Goal: Task Accomplishment & Management: Use online tool/utility

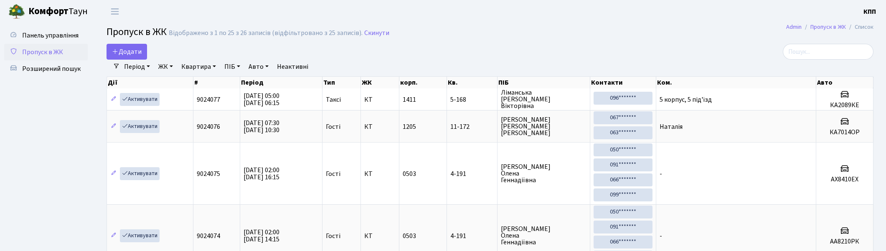
select select "25"
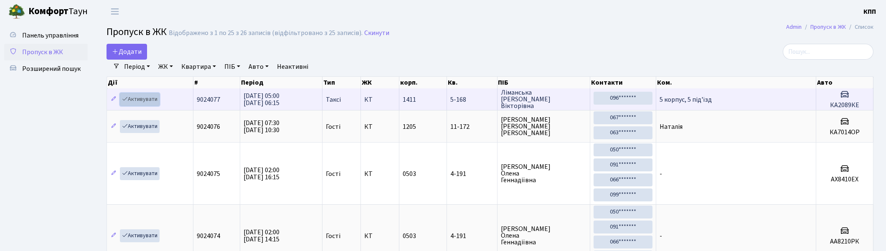
click at [140, 95] on link "Активувати" at bounding box center [140, 99] width 40 height 13
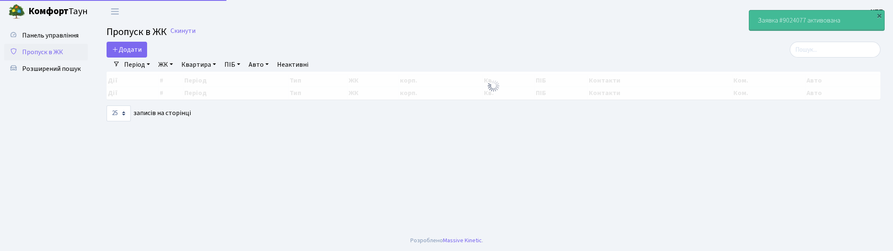
select select "25"
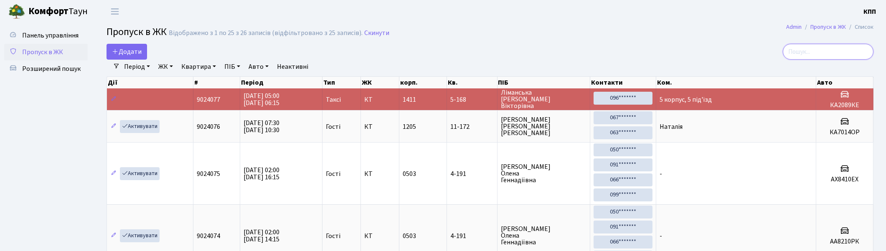
click at [832, 54] on input "search" at bounding box center [828, 52] width 91 height 16
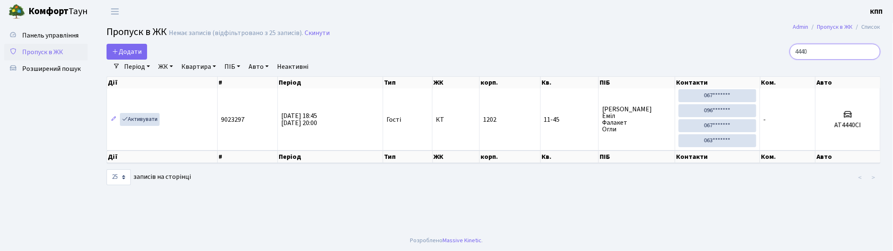
type input "4440"
